Goal: Find specific page/section: Find specific page/section

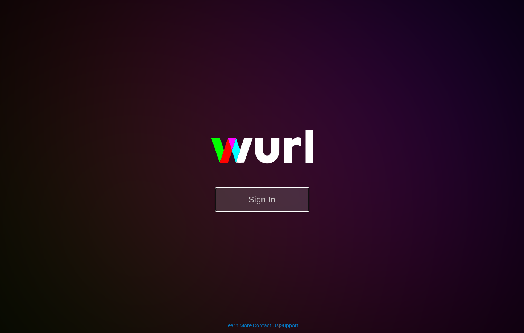
click at [256, 201] on button "Sign In" at bounding box center [262, 199] width 94 height 25
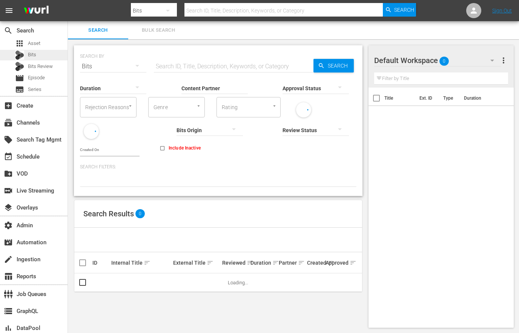
click at [35, 54] on span "Bits" at bounding box center [32, 55] width 8 height 8
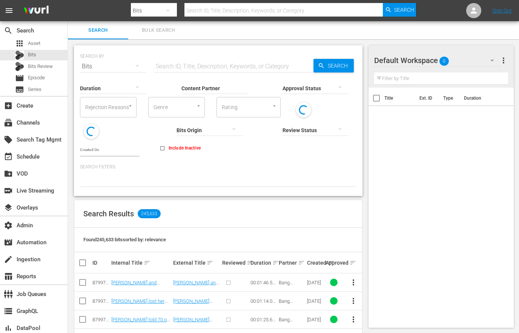
click at [215, 86] on input "Content Partner" at bounding box center [214, 88] width 66 height 27
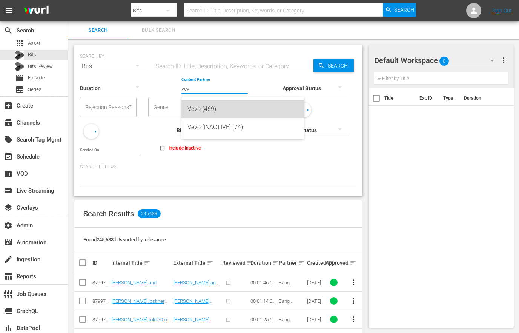
click at [207, 111] on div "Vevo (469)" at bounding box center [242, 109] width 110 height 18
type input "Vevo (469)"
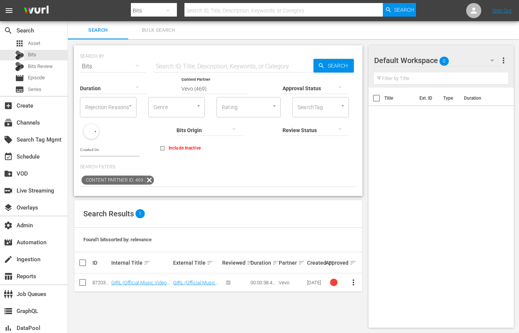
scroll to position [1, 0]
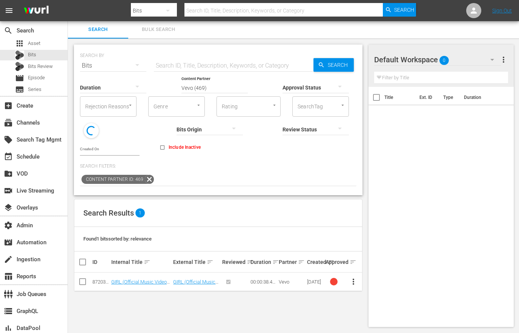
click at [169, 144] on span "Include Inactive" at bounding box center [185, 147] width 32 height 7
click at [156, 143] on input "Include Inactive" at bounding box center [162, 149] width 12 height 12
checkbox input "true"
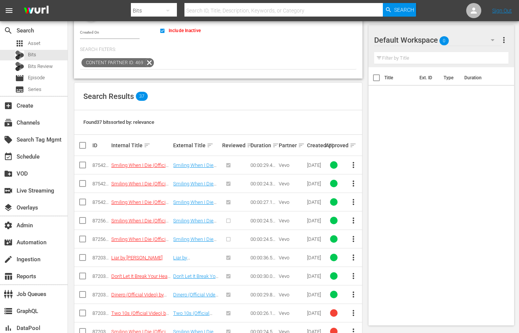
scroll to position [160, 0]
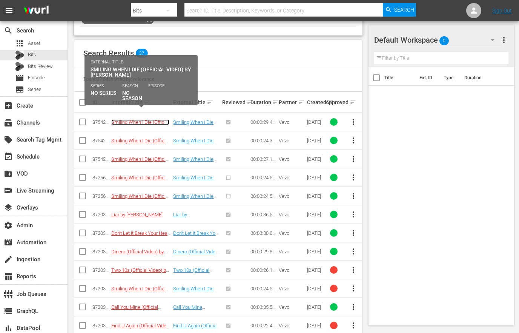
click at [155, 119] on link "Smiling When I Die (Official Video) by [PERSON_NAME]" at bounding box center [140, 124] width 58 height 11
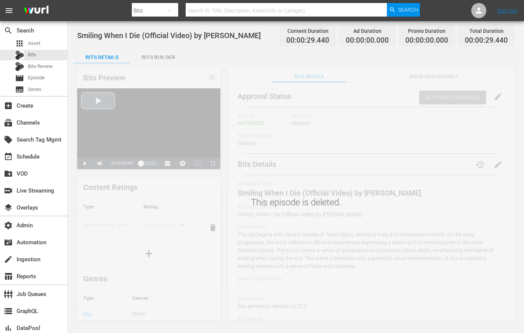
click at [100, 102] on div "Video Player" at bounding box center [148, 122] width 143 height 69
click at [83, 163] on div "This episode is deleted." at bounding box center [296, 190] width 457 height 263
click at [85, 165] on div "This episode is deleted." at bounding box center [296, 190] width 457 height 263
click at [175, 114] on div "Video Player" at bounding box center [148, 122] width 143 height 69
click at [156, 133] on div "Video Player" at bounding box center [148, 122] width 143 height 69
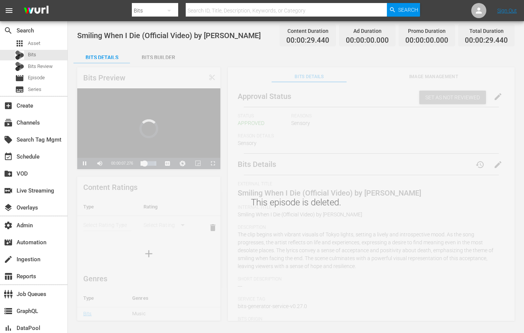
click at [149, 163] on div "This episode is deleted." at bounding box center [296, 190] width 457 height 263
click at [152, 164] on div "This episode is deleted." at bounding box center [296, 190] width 457 height 263
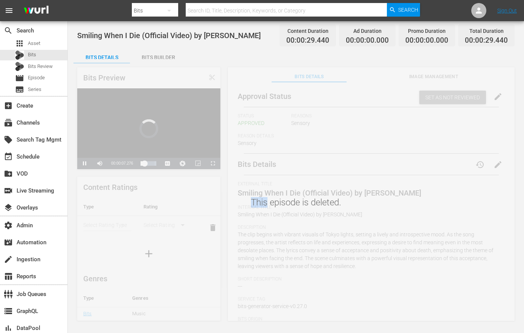
click at [152, 164] on div "This episode is deleted." at bounding box center [296, 190] width 457 height 263
click at [167, 183] on div "This episode is deleted." at bounding box center [296, 190] width 457 height 263
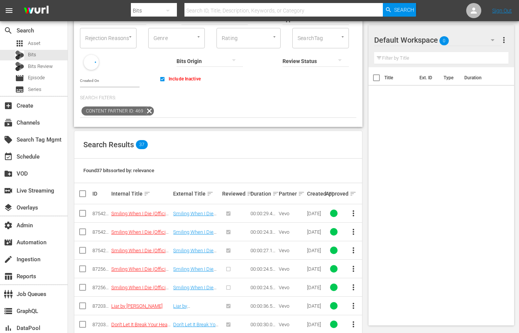
scroll to position [112, 0]
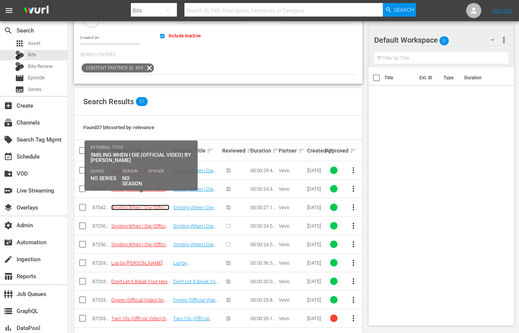
click at [156, 204] on link "Smiling When I Die (Official Video) by [PERSON_NAME]" at bounding box center [140, 209] width 58 height 11
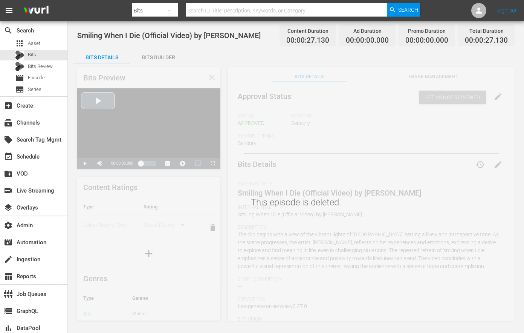
click at [93, 104] on div "Video Player" at bounding box center [148, 122] width 143 height 69
click at [147, 162] on div "This episode is deleted." at bounding box center [296, 190] width 457 height 263
click at [147, 161] on div "This episode is deleted." at bounding box center [296, 190] width 457 height 263
click at [150, 162] on div "This episode is deleted." at bounding box center [296, 190] width 457 height 263
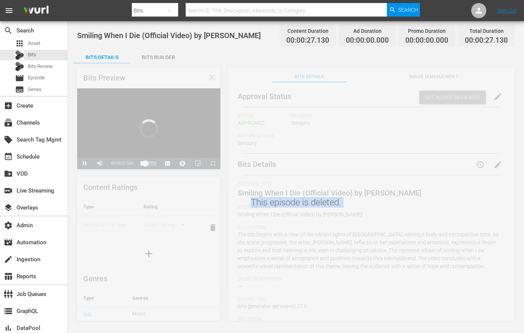
click at [150, 162] on div "This episode is deleted." at bounding box center [296, 190] width 457 height 263
drag, startPoint x: 225, startPoint y: 199, endPoint x: 225, endPoint y: 156, distance: 43.0
click at [225, 199] on div "This episode is deleted." at bounding box center [296, 190] width 457 height 263
click at [84, 165] on div "This episode is deleted." at bounding box center [296, 190] width 457 height 263
click at [85, 163] on div "This episode is deleted." at bounding box center [296, 190] width 457 height 263
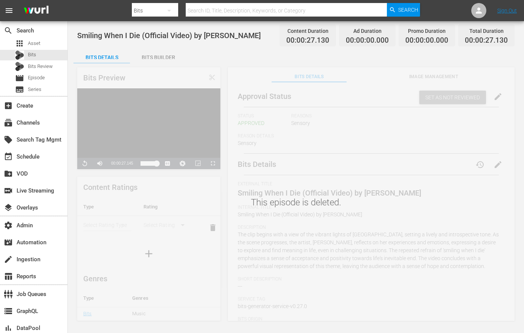
click at [192, 130] on div "Video Player" at bounding box center [148, 122] width 143 height 69
click at [97, 103] on div "Video Player" at bounding box center [148, 122] width 143 height 69
drag, startPoint x: 156, startPoint y: 164, endPoint x: 113, endPoint y: 165, distance: 43.0
click at [113, 165] on div "This episode is deleted." at bounding box center [296, 190] width 457 height 263
click at [141, 162] on div "This episode is deleted." at bounding box center [296, 190] width 457 height 263
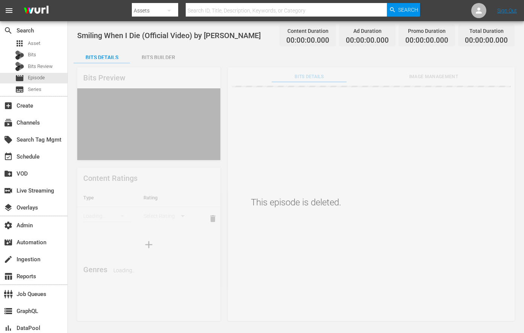
click at [82, 163] on div "Smiling When I Die (Official Video) by [PERSON_NAME] Content Duration 00:00:00.…" at bounding box center [296, 171] width 457 height 301
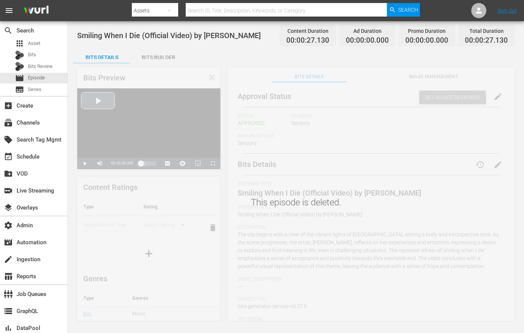
click at [96, 104] on div "Video Player" at bounding box center [148, 122] width 143 height 69
click at [83, 161] on div "This episode is deleted." at bounding box center [296, 190] width 457 height 263
click at [32, 54] on span "Bits" at bounding box center [32, 55] width 8 height 8
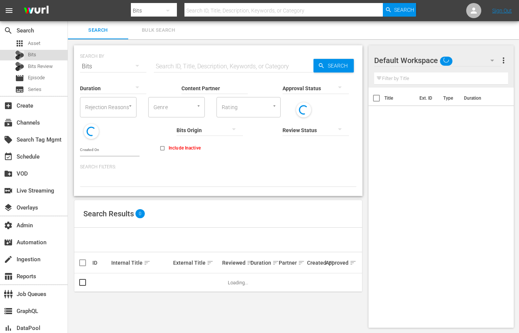
click at [31, 53] on span "Bits" at bounding box center [32, 55] width 8 height 8
click at [212, 83] on input "Content Partner" at bounding box center [214, 88] width 66 height 27
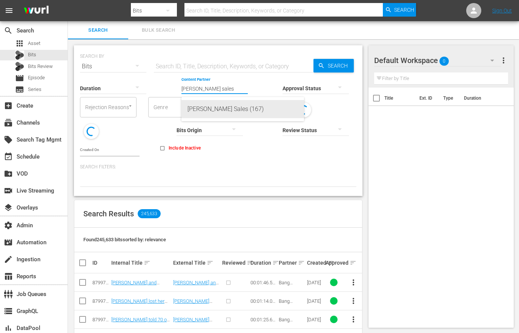
click at [229, 109] on div "Wurl Sales (167)" at bounding box center [242, 109] width 110 height 18
type input "Wurl Sales (167)"
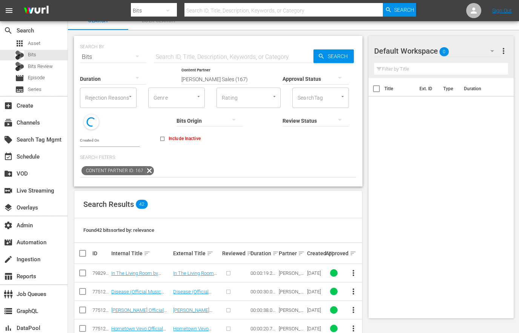
scroll to position [19, 0]
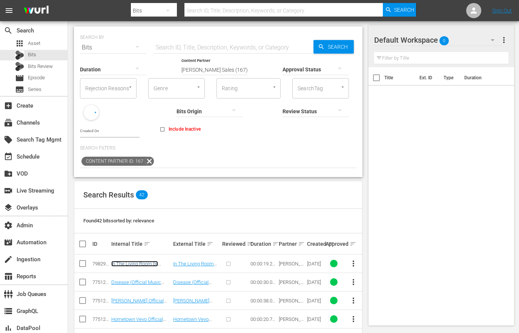
click at [140, 261] on link "In The Living Room by Maggie Rogers" at bounding box center [134, 266] width 47 height 11
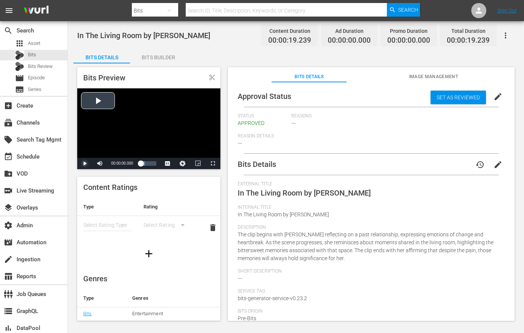
click at [85, 163] on span "Video Player" at bounding box center [85, 163] width 0 height 0
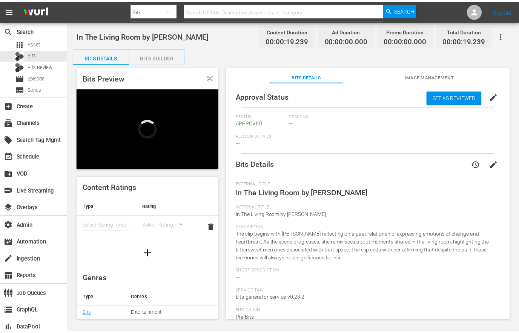
scroll to position [1, 0]
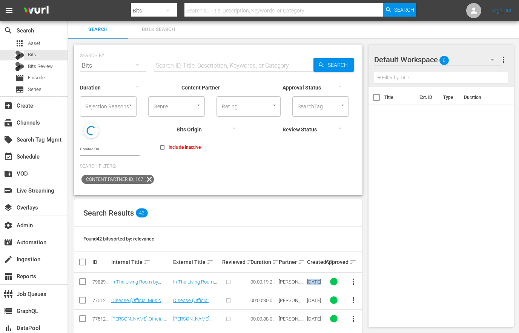
drag, startPoint x: 326, startPoint y: 273, endPoint x: 339, endPoint y: 274, distance: 12.5
click at [339, 274] on tr "79829132 In The Living Room by Maggie Rogers In The Living Room by Maggie Roger…" at bounding box center [218, 281] width 288 height 18
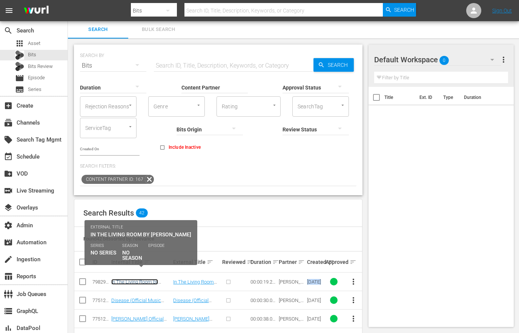
click at [140, 279] on link "In The Living Room by Maggie Rogers" at bounding box center [134, 284] width 47 height 11
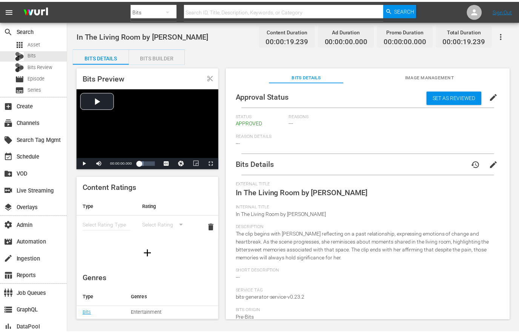
scroll to position [1, 0]
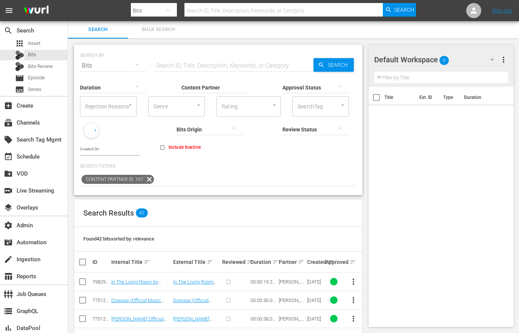
click at [201, 87] on input "Content Partner" at bounding box center [214, 87] width 66 height 27
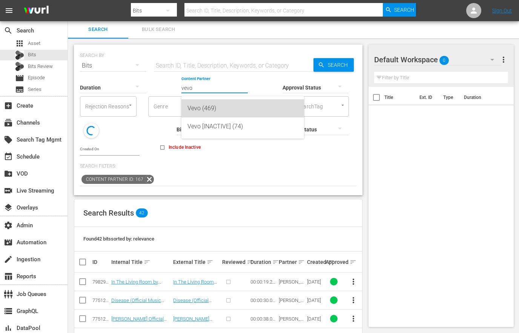
click at [218, 107] on div "Vevo (469)" at bounding box center [242, 108] width 110 height 18
type input "Vevo (469)"
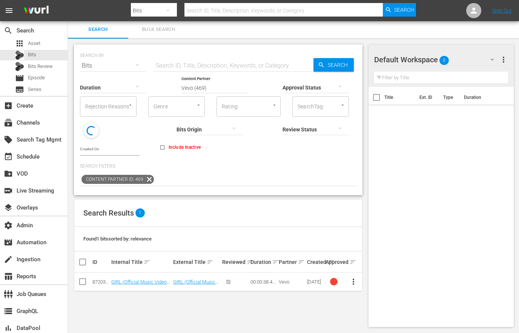
click at [93, 135] on icon at bounding box center [91, 130] width 12 height 12
click at [156, 143] on input "Include Inactive" at bounding box center [162, 149] width 12 height 12
checkbox input "true"
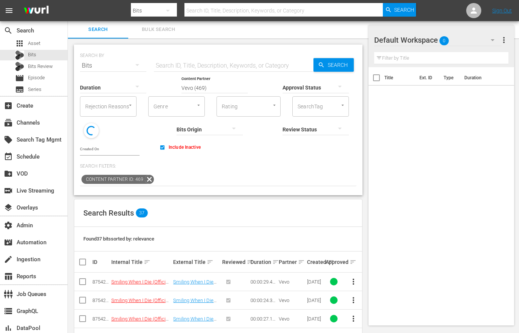
scroll to position [162, 0]
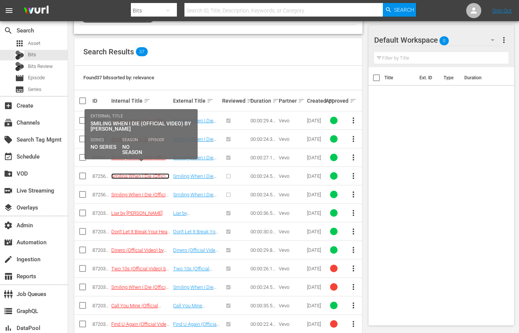
click at [152, 173] on link "Smiling When I Die (Official Video) by [PERSON_NAME]" at bounding box center [140, 178] width 58 height 11
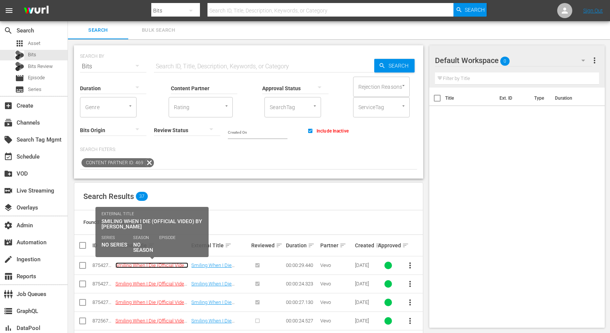
click at [136, 265] on link "Smiling When I Die (Official Video) by [PERSON_NAME]" at bounding box center [151, 267] width 73 height 11
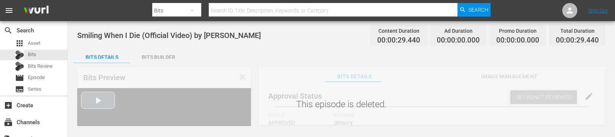
click at [91, 89] on div "Video Player" at bounding box center [164, 131] width 174 height 86
click at [95, 97] on div "Video Player" at bounding box center [164, 131] width 174 height 86
drag, startPoint x: 225, startPoint y: 127, endPoint x: 221, endPoint y: 175, distance: 47.7
click at [221, 137] on html "menu Search By Bits Search ID, Title, Description, Keywords, or Category Search…" at bounding box center [307, 68] width 615 height 137
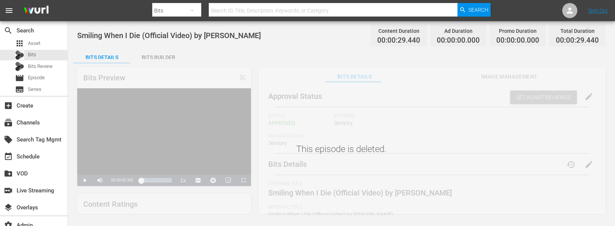
click at [85, 180] on div "This episode is deleted." at bounding box center [341, 137] width 547 height 156
click at [83, 180] on div "This episode is deleted." at bounding box center [341, 137] width 547 height 156
click at [123, 149] on div "Video Player" at bounding box center [164, 131] width 174 height 86
click at [84, 180] on div "This episode is deleted." at bounding box center [341, 137] width 547 height 156
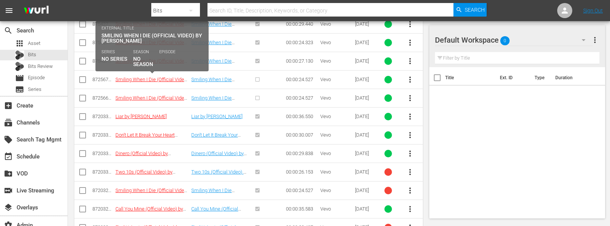
scroll to position [193, 0]
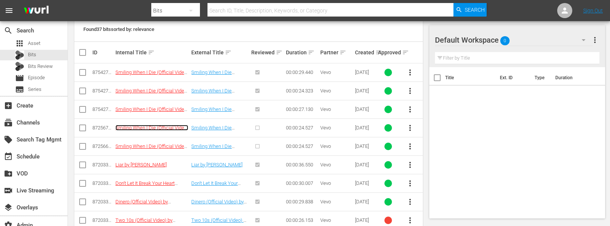
click at [139, 125] on link "Smiling When I Die (Official Video) by [PERSON_NAME]" at bounding box center [151, 130] width 73 height 11
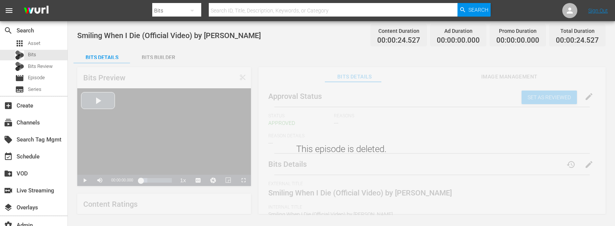
click at [102, 126] on div "Video Player" at bounding box center [164, 131] width 174 height 86
click at [84, 180] on div "This episode is deleted." at bounding box center [341, 137] width 547 height 156
click at [116, 112] on div "Video Player" at bounding box center [164, 131] width 174 height 86
click at [83, 180] on div "This episode is deleted." at bounding box center [341, 137] width 547 height 156
click at [84, 170] on div "Video Player" at bounding box center [164, 131] width 174 height 86
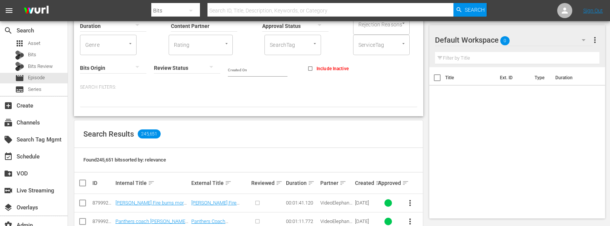
scroll to position [63, 0]
